Goal: Information Seeking & Learning: Learn about a topic

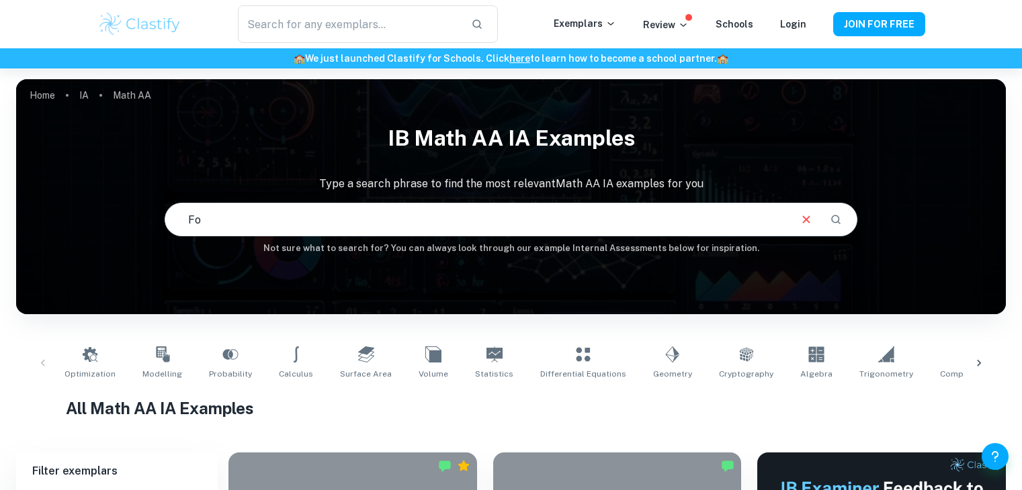
scroll to position [48, 0]
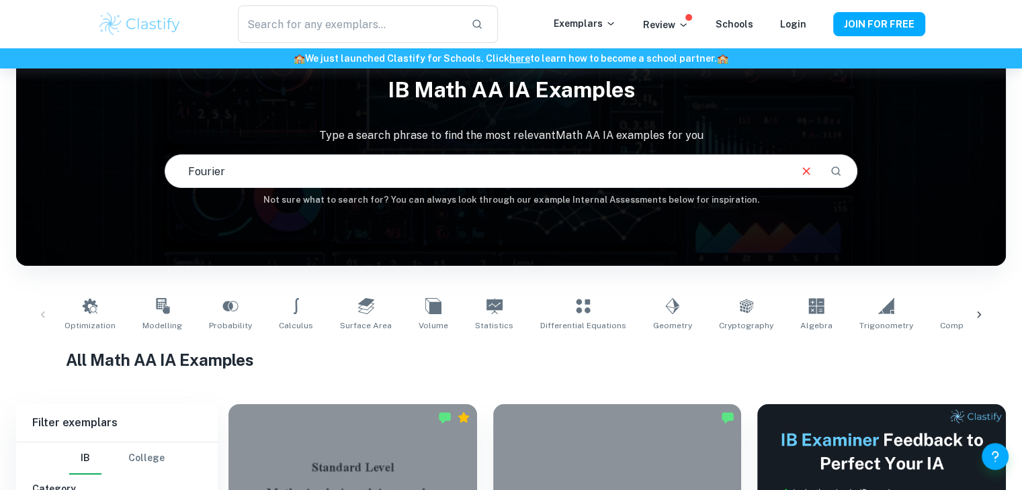
type input "Fourier"
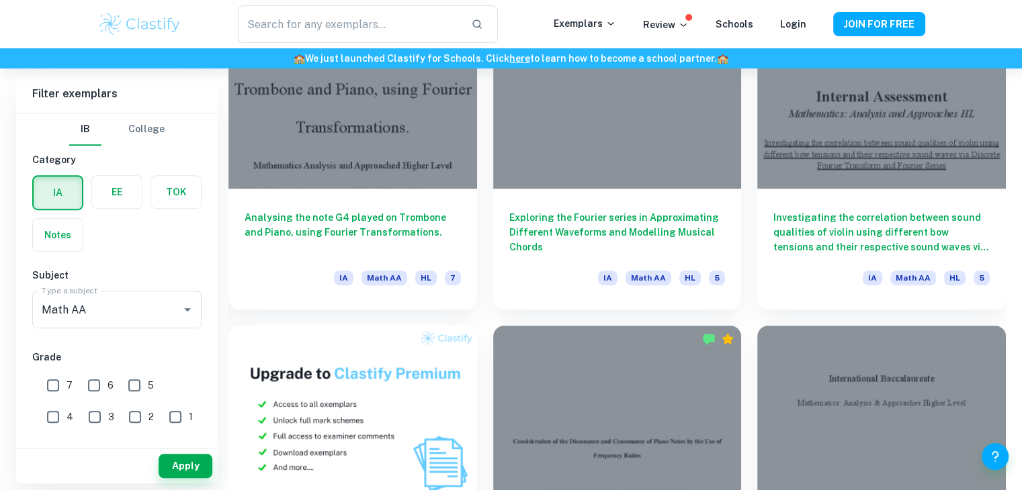
scroll to position [773, 0]
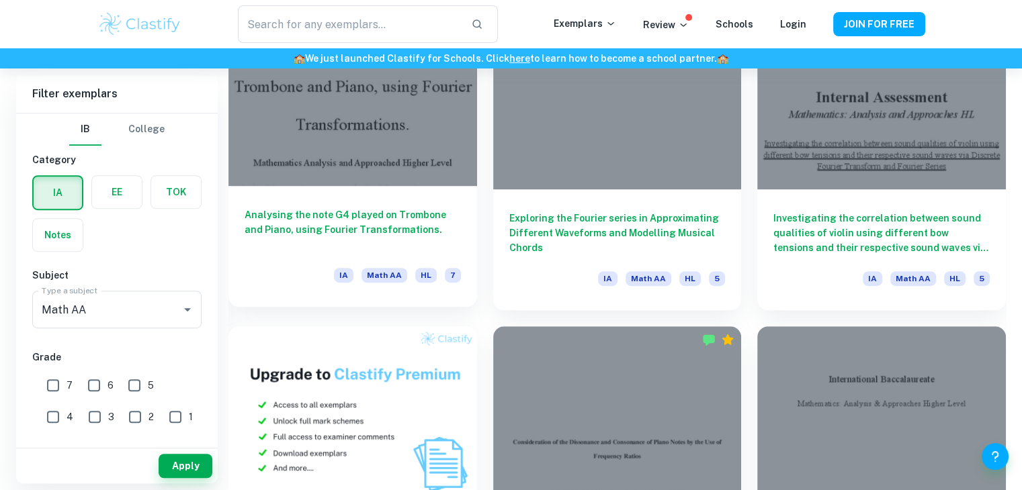
click at [336, 230] on h6 "Analysing the note G4 played on Trombone and Piano, using Fourier Transformatio…" at bounding box center [353, 230] width 216 height 44
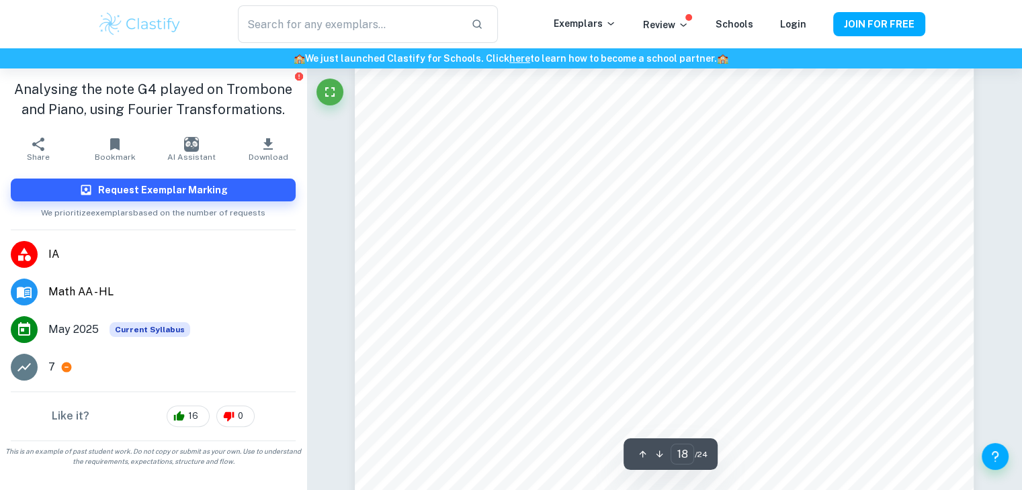
scroll to position [15582, 0]
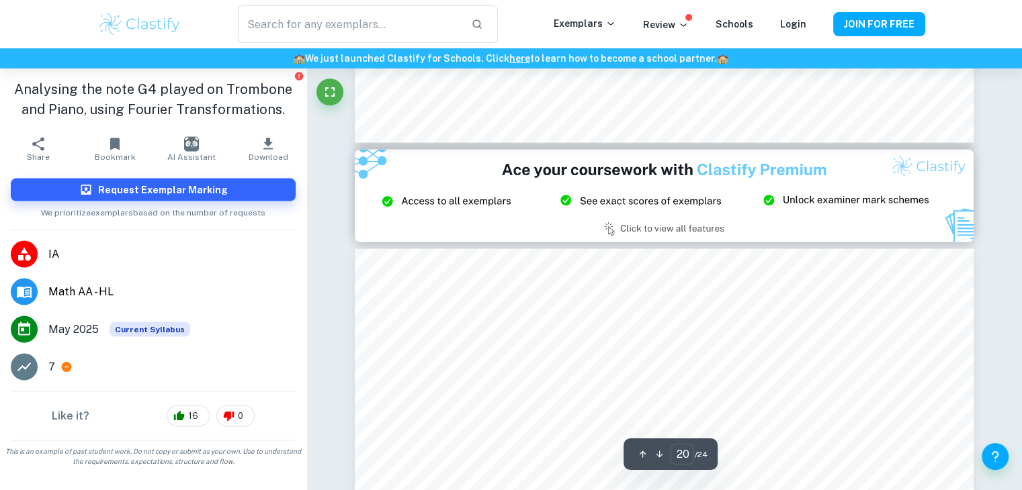
type input "21"
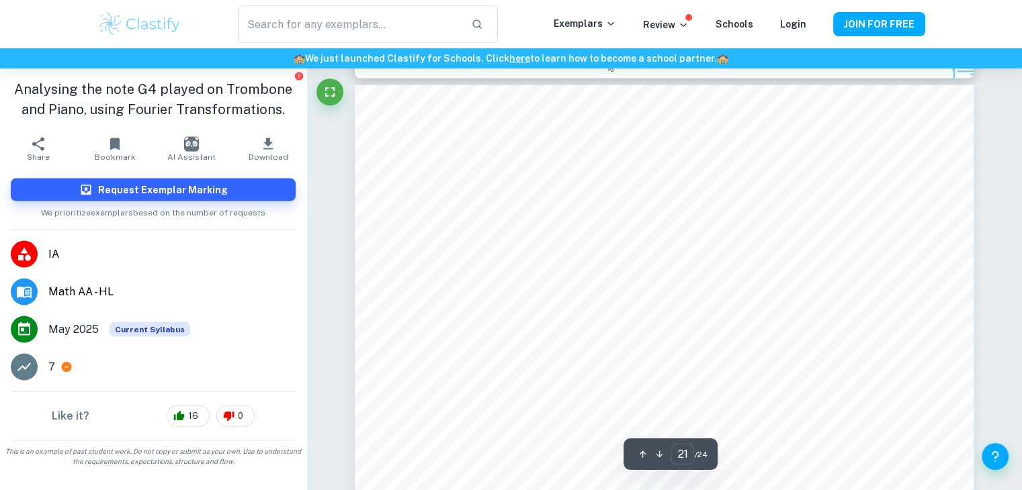
scroll to position [18138, 0]
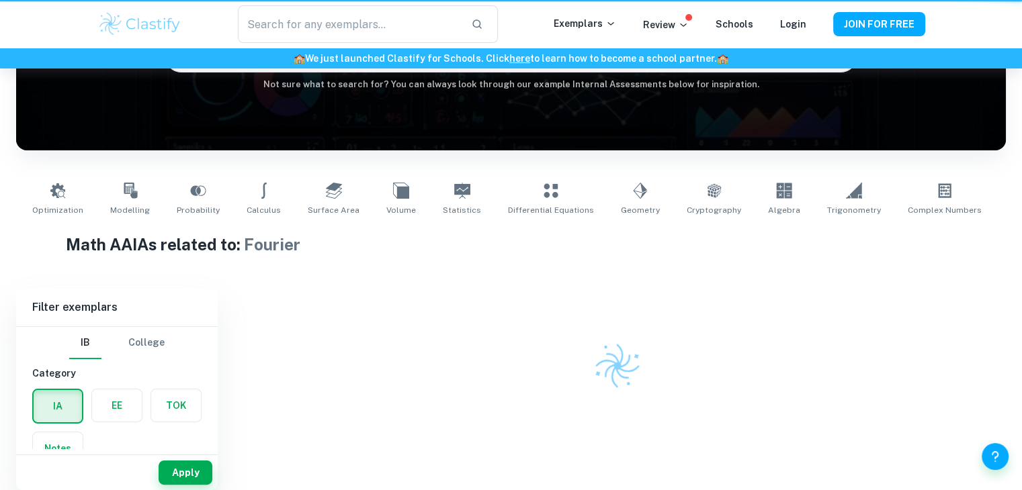
scroll to position [164, 0]
